Goal: Browse casually: Explore the website without a specific task or goal

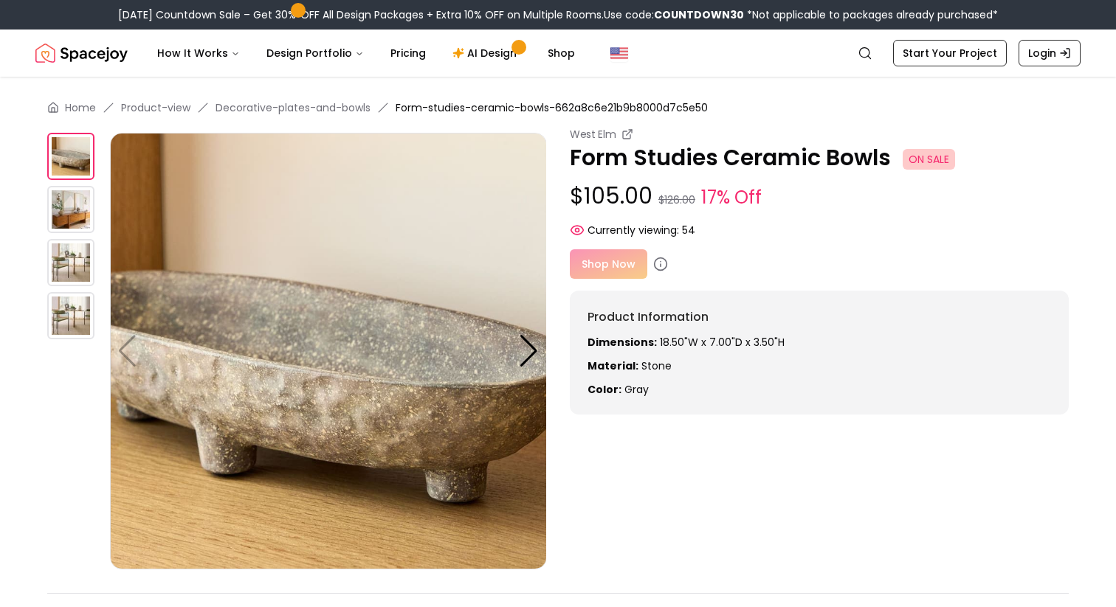
click at [76, 215] on img at bounding box center [70, 209] width 47 height 47
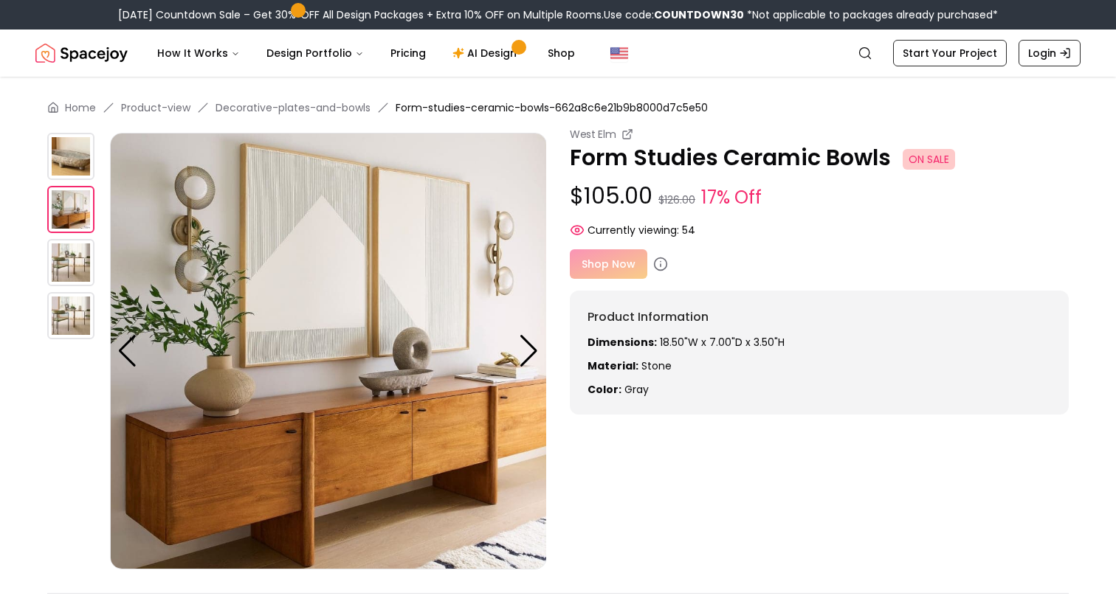
click at [70, 266] on img at bounding box center [70, 262] width 47 height 47
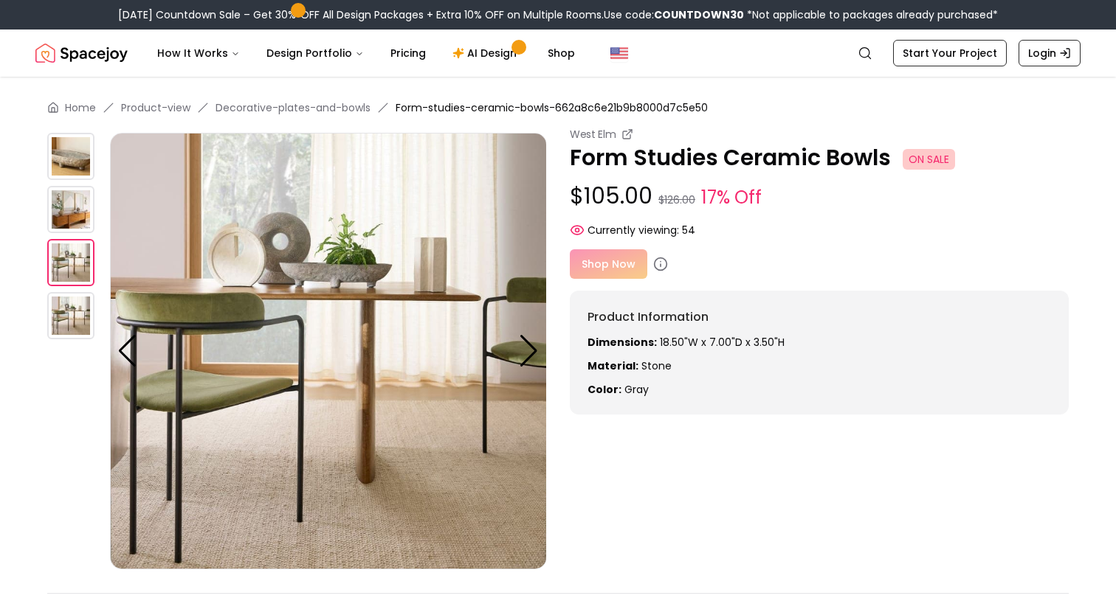
click at [60, 311] on img at bounding box center [70, 315] width 47 height 47
click at [66, 168] on img at bounding box center [70, 156] width 47 height 47
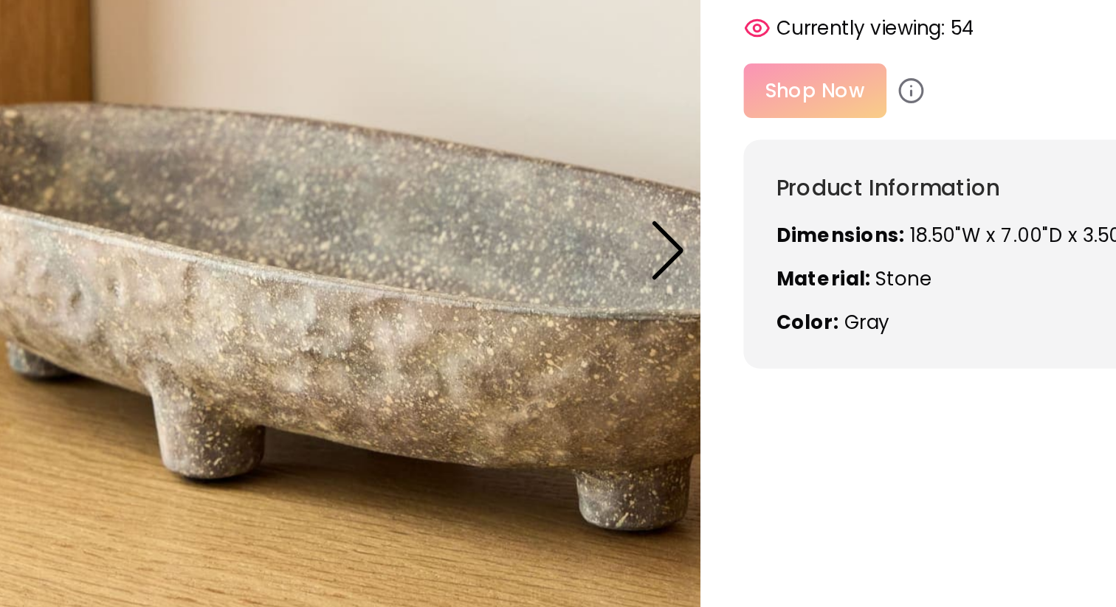
click at [411, 395] on img at bounding box center [381, 351] width 437 height 437
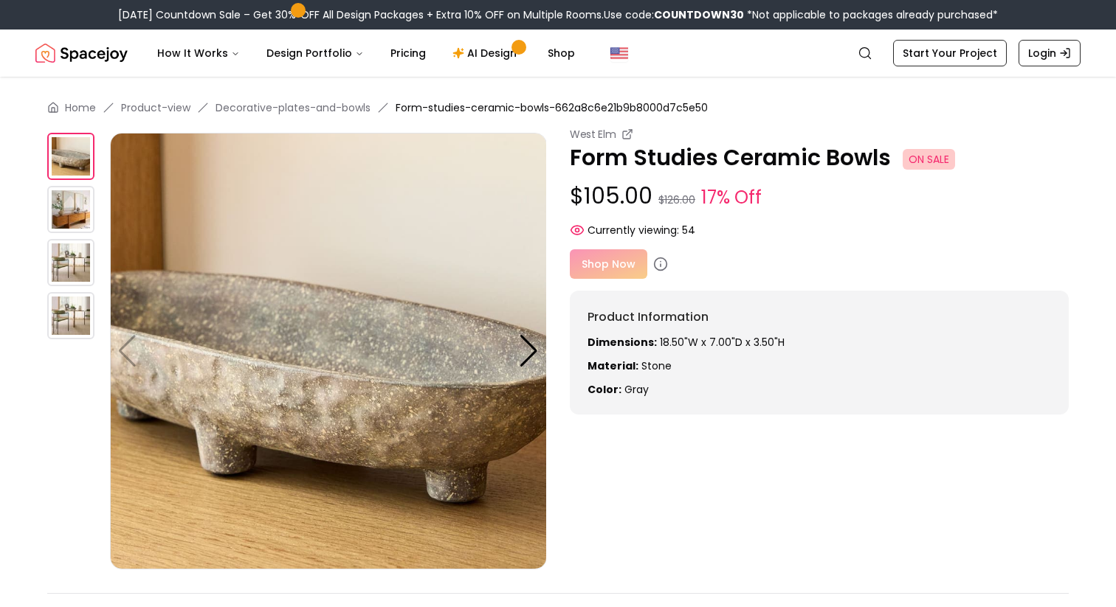
click at [62, 210] on img at bounding box center [70, 209] width 47 height 47
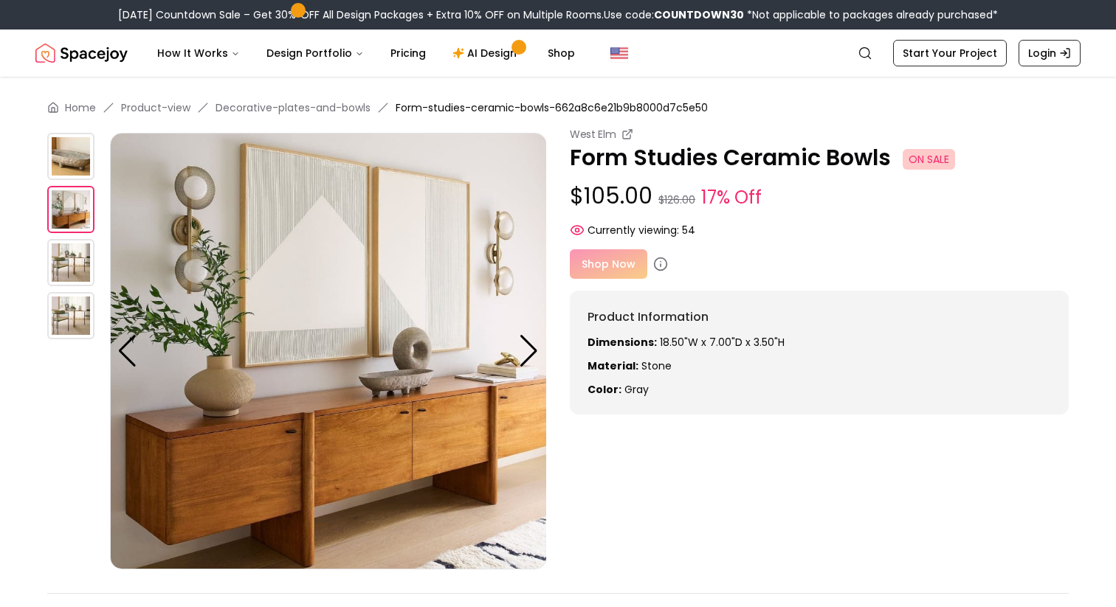
click at [62, 242] on img at bounding box center [70, 262] width 47 height 47
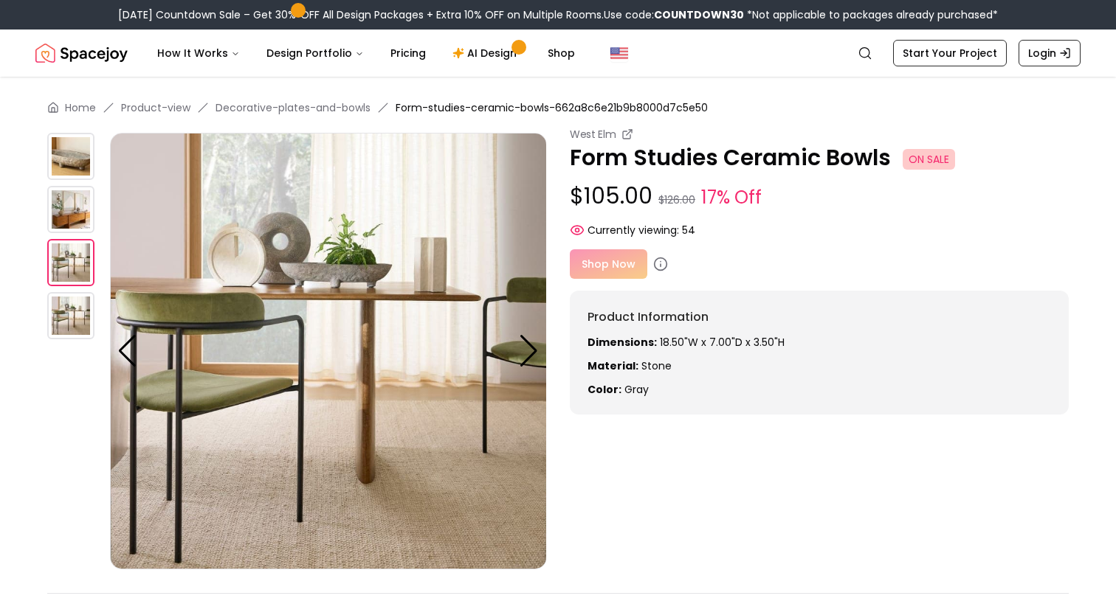
click at [58, 297] on img at bounding box center [70, 315] width 47 height 47
click at [68, 172] on img at bounding box center [70, 156] width 47 height 47
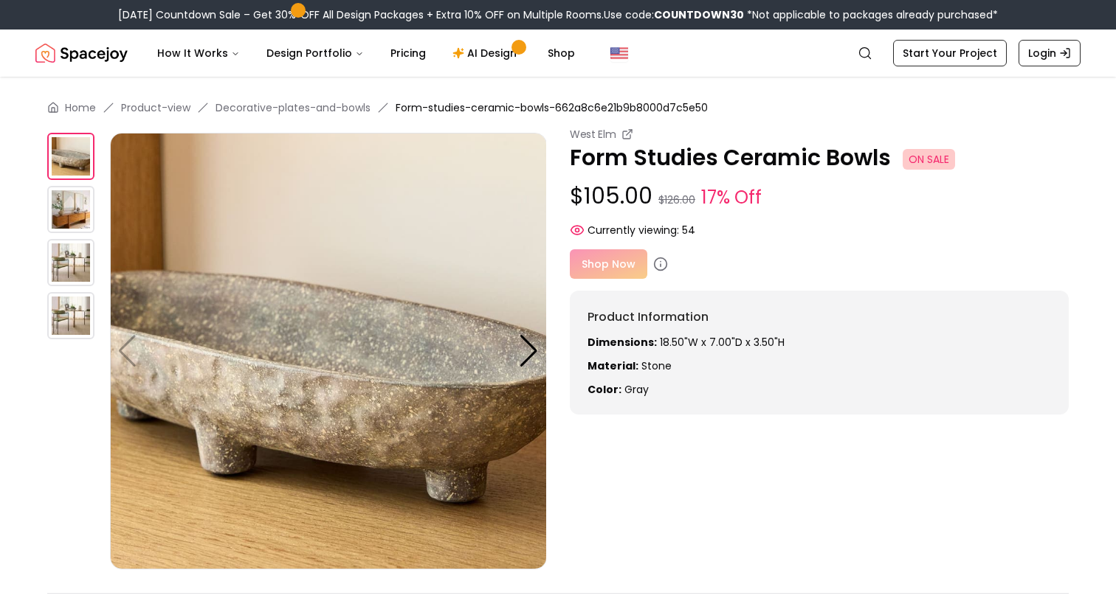
click at [59, 213] on img at bounding box center [70, 209] width 47 height 47
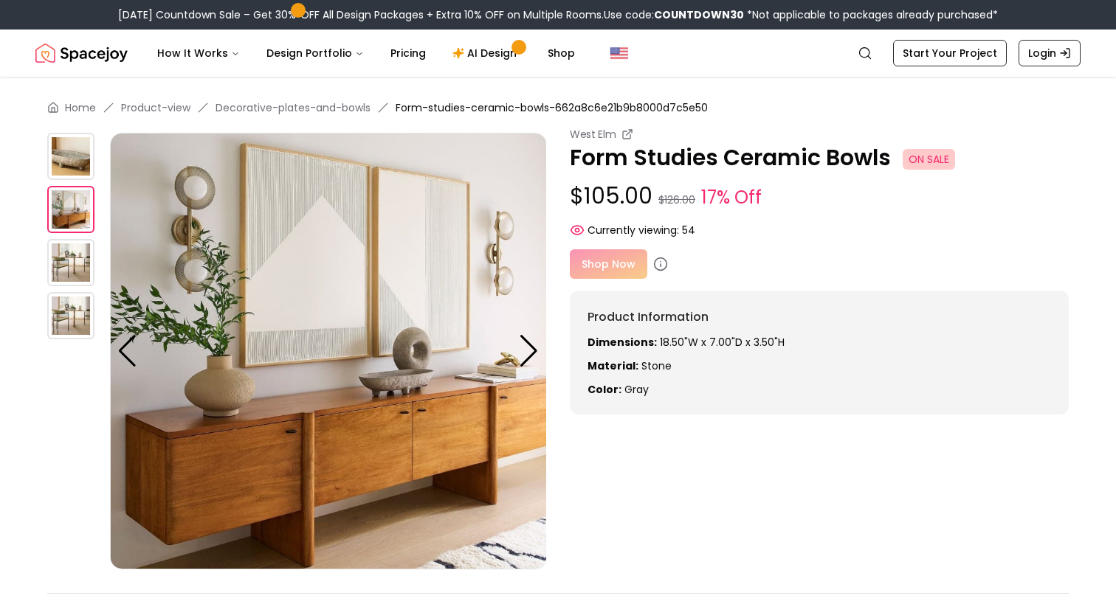
click at [63, 253] on img at bounding box center [70, 262] width 47 height 47
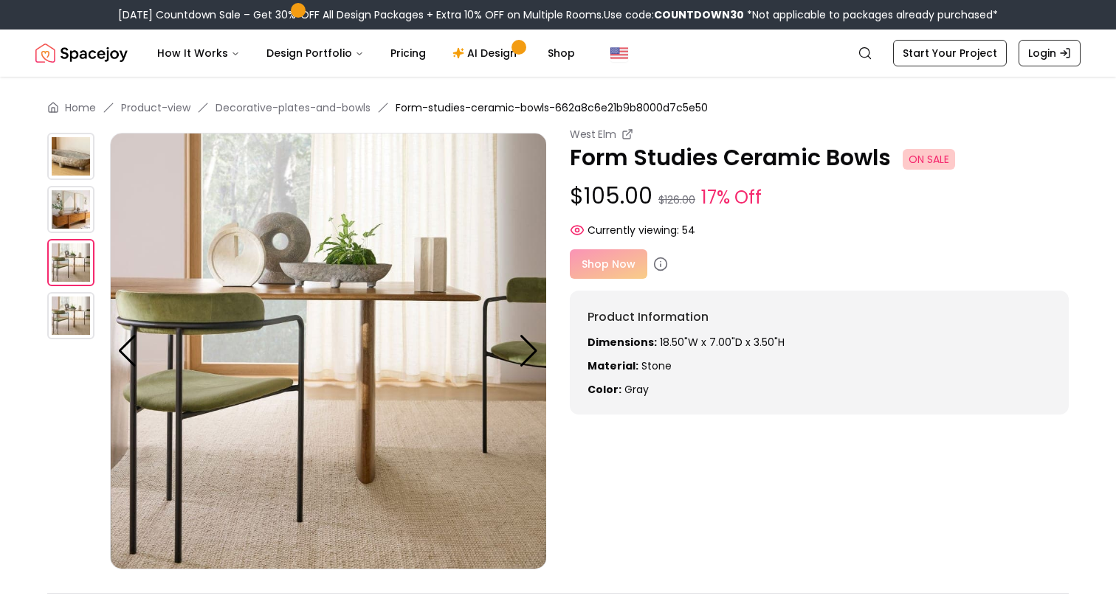
click at [62, 160] on img at bounding box center [70, 156] width 47 height 47
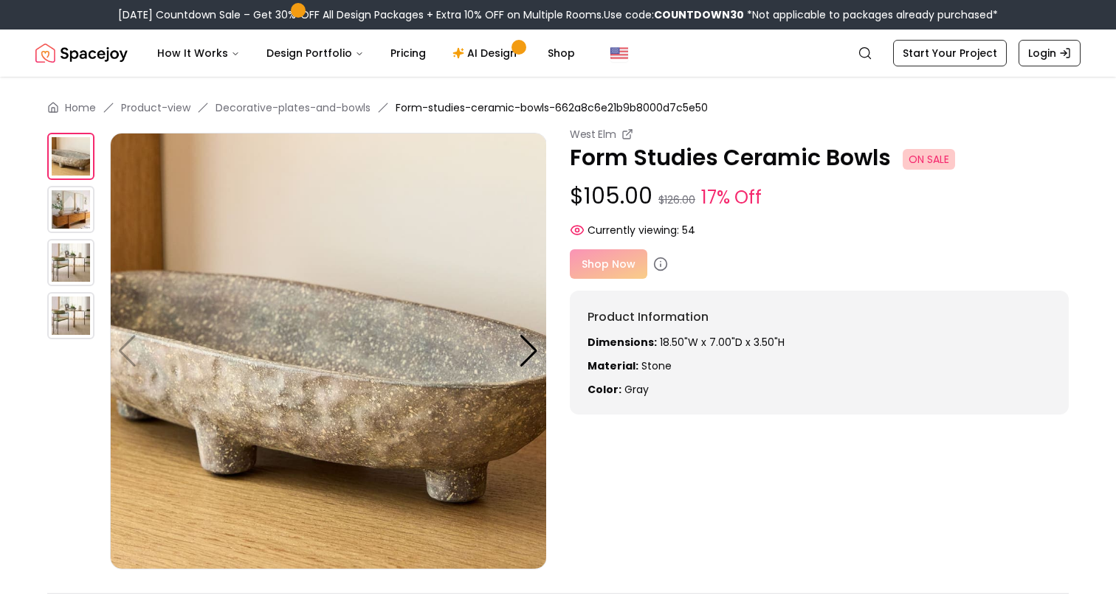
click at [66, 213] on img at bounding box center [70, 209] width 47 height 47
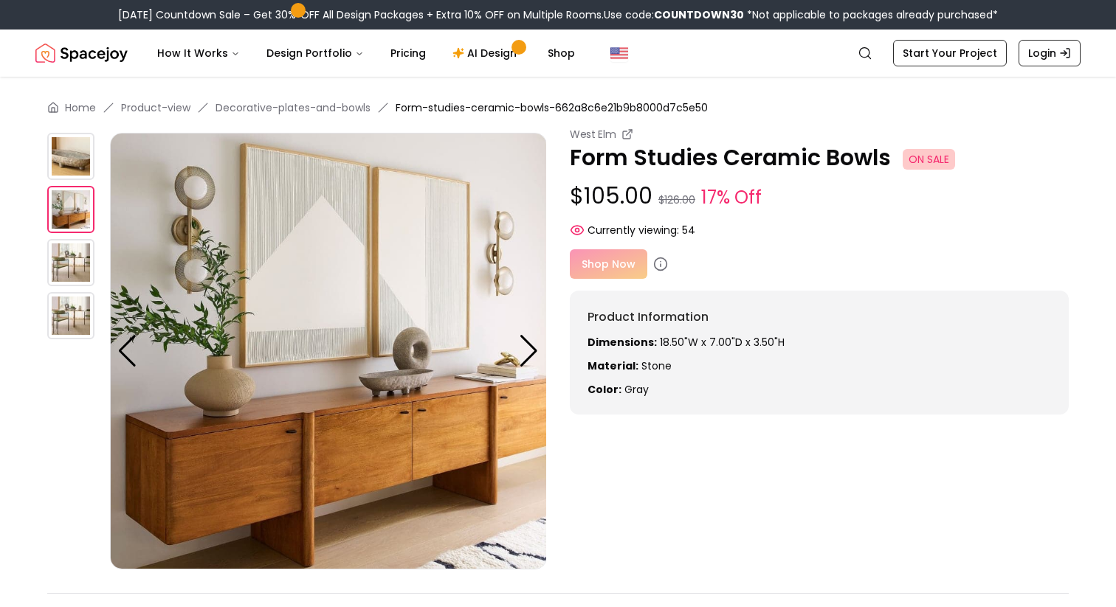
click at [70, 165] on img at bounding box center [70, 156] width 47 height 47
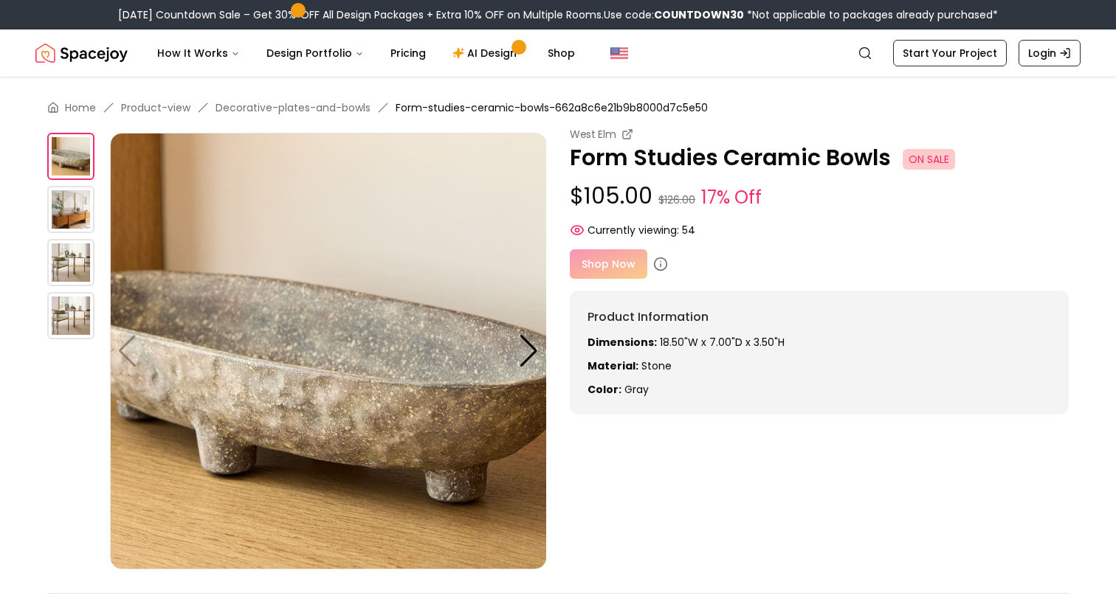
click at [75, 247] on img at bounding box center [70, 262] width 47 height 47
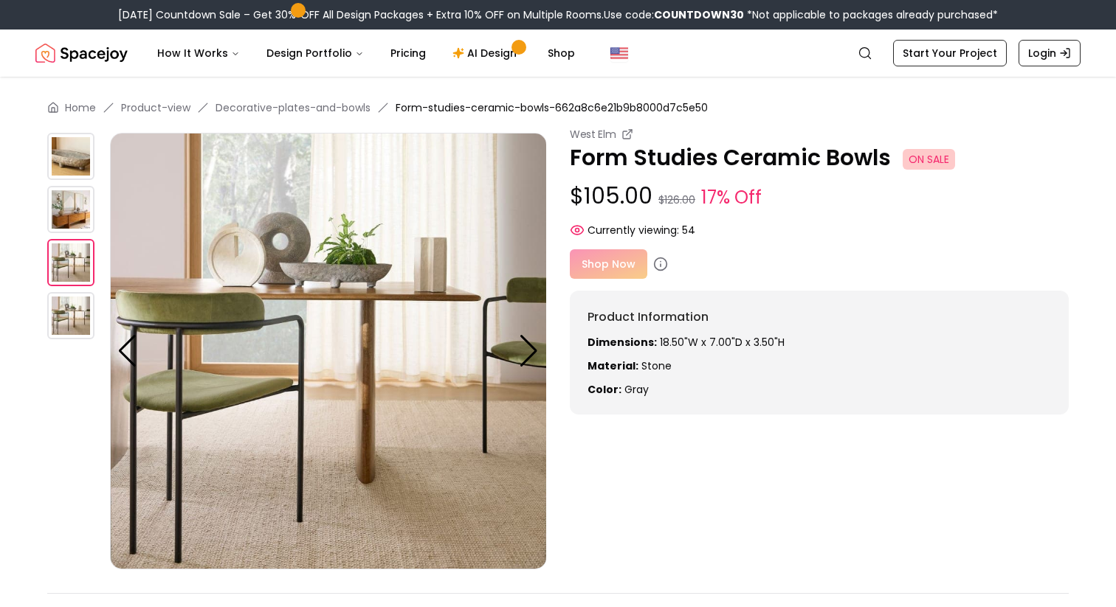
click at [74, 317] on img at bounding box center [70, 315] width 47 height 47
click at [80, 168] on img at bounding box center [70, 156] width 47 height 47
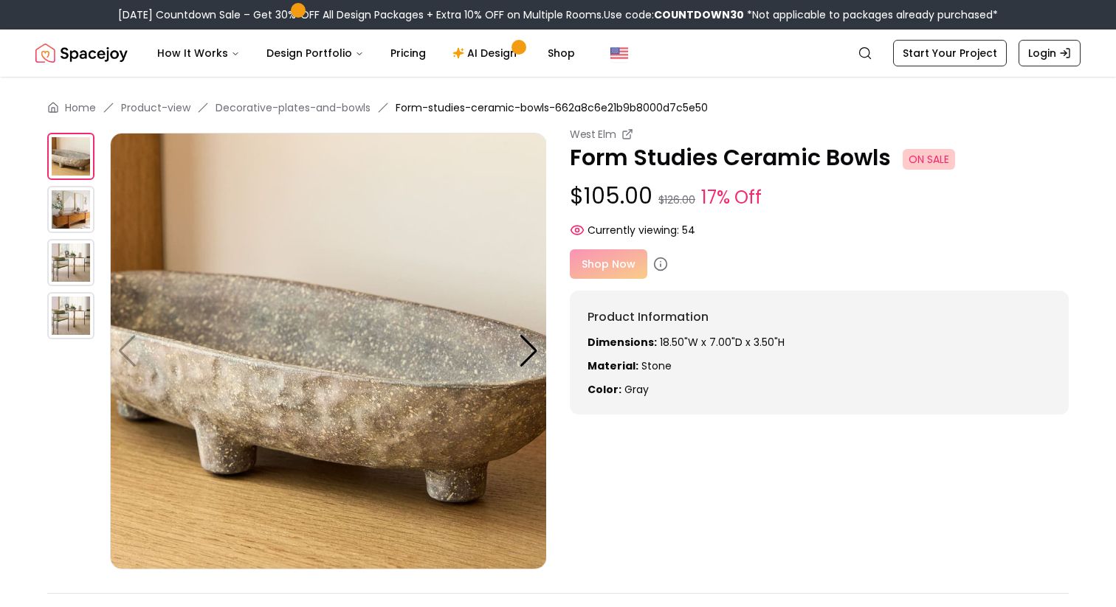
click at [72, 201] on img at bounding box center [70, 209] width 47 height 47
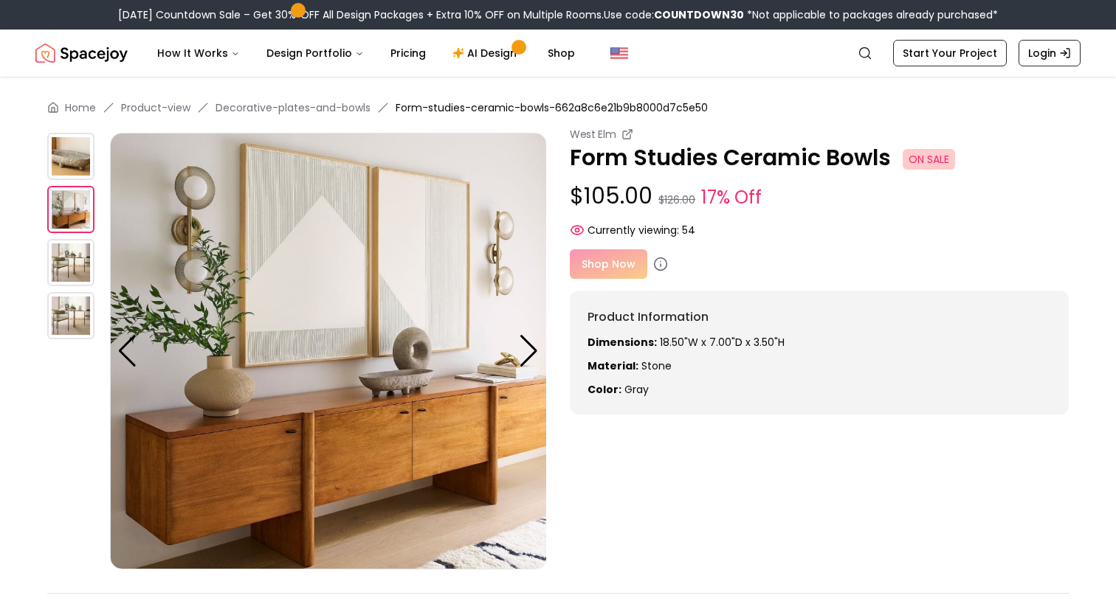
click at [80, 249] on img at bounding box center [70, 262] width 47 height 47
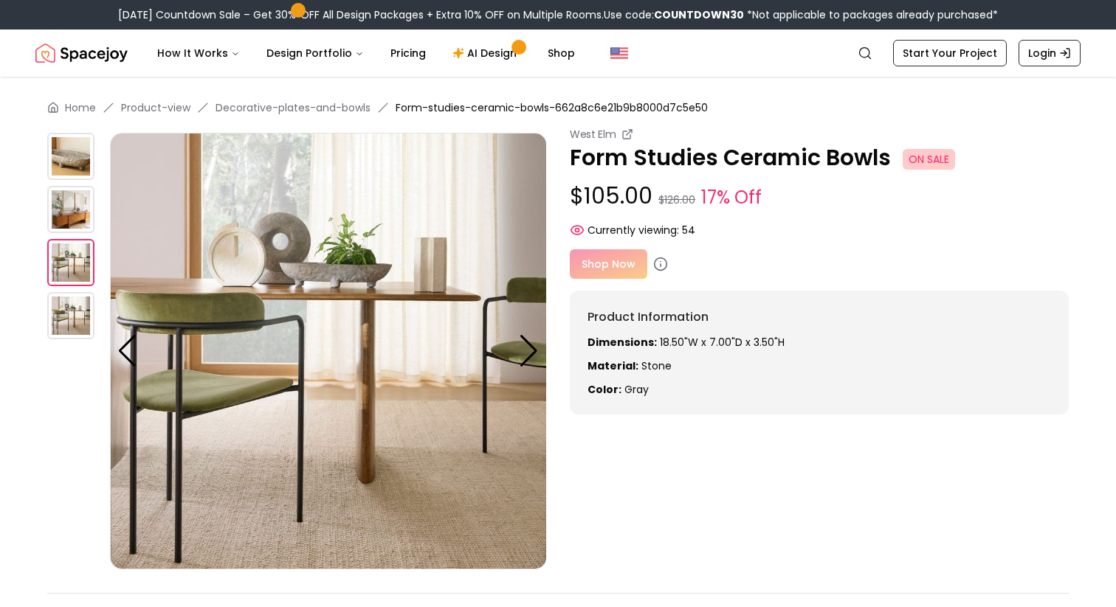
click at [72, 211] on img at bounding box center [70, 209] width 47 height 47
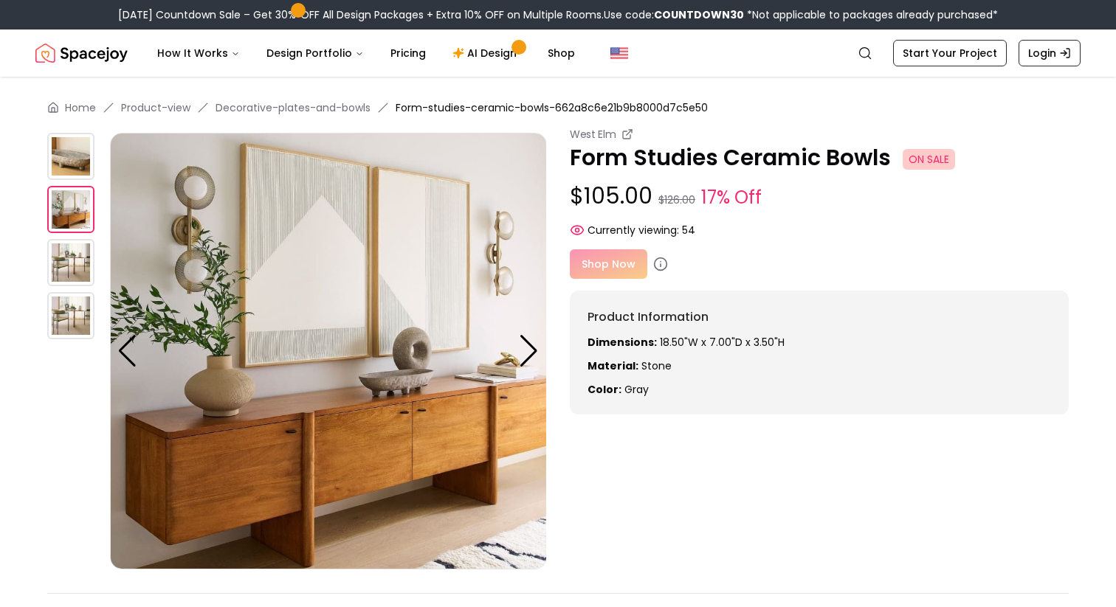
click at [76, 149] on img at bounding box center [70, 156] width 47 height 47
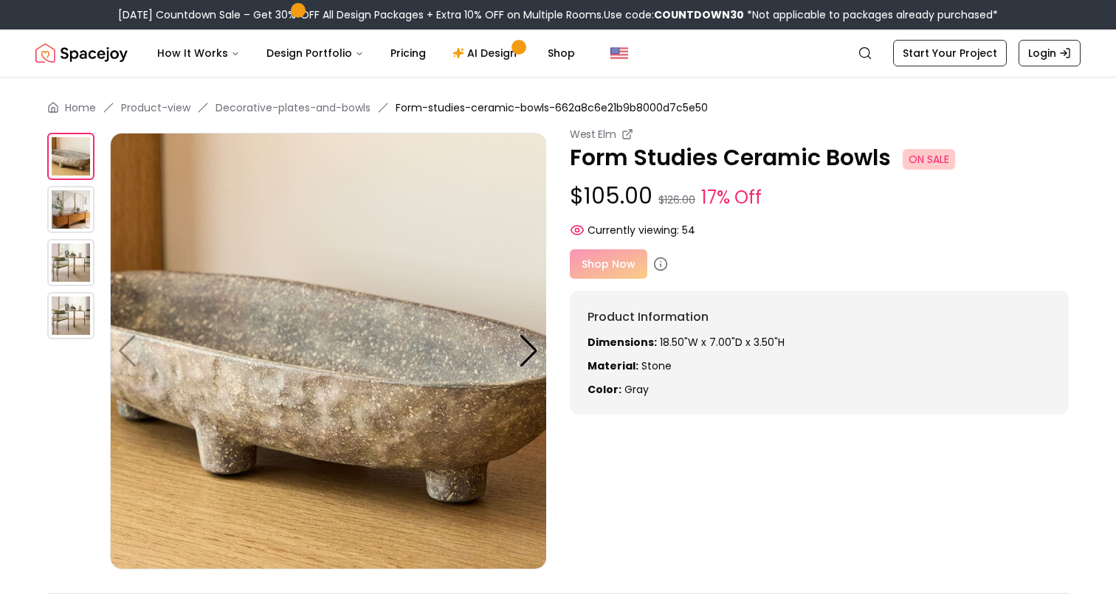
click at [77, 212] on img at bounding box center [70, 209] width 47 height 47
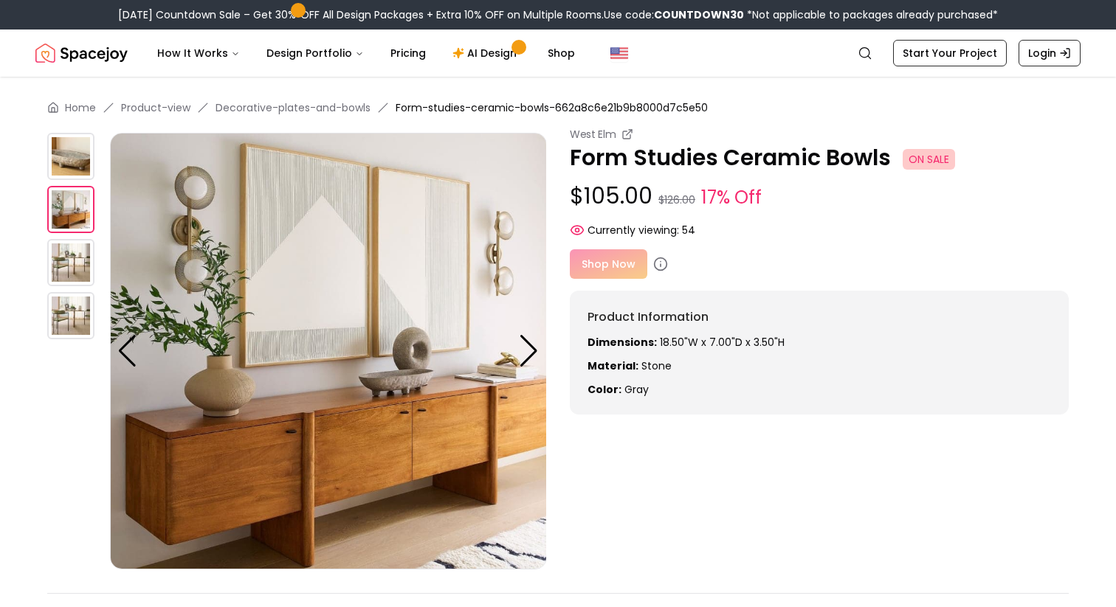
click at [72, 266] on img at bounding box center [70, 262] width 47 height 47
